Goal: Navigation & Orientation: Understand site structure

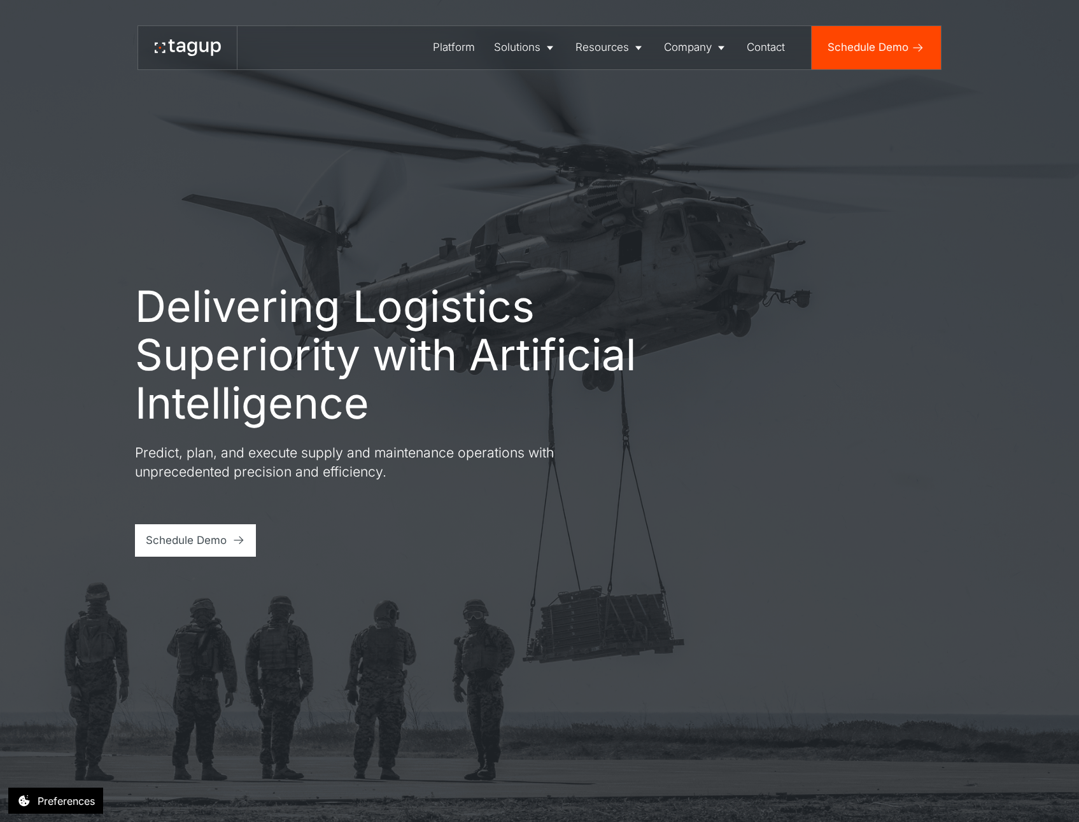
click at [111, 50] on div "Platform Solutions Solutions Defense Enterprise Resources Resource Library News…" at bounding box center [539, 47] width 1025 height 45
click at [204, 53] on icon at bounding box center [188, 47] width 66 height 17
click at [57, 135] on div "Delivering Logistics Superiority with Artificial Intelligence Predict, plan, an…" at bounding box center [539, 411] width 1025 height 822
